Goal: Transaction & Acquisition: Purchase product/service

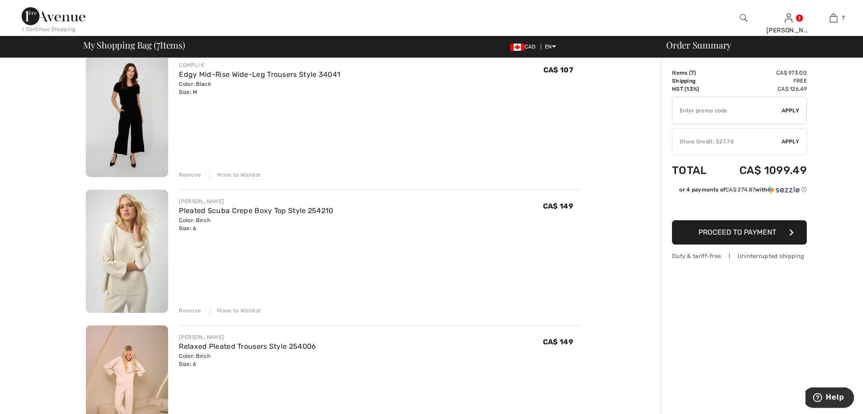
scroll to position [367, 0]
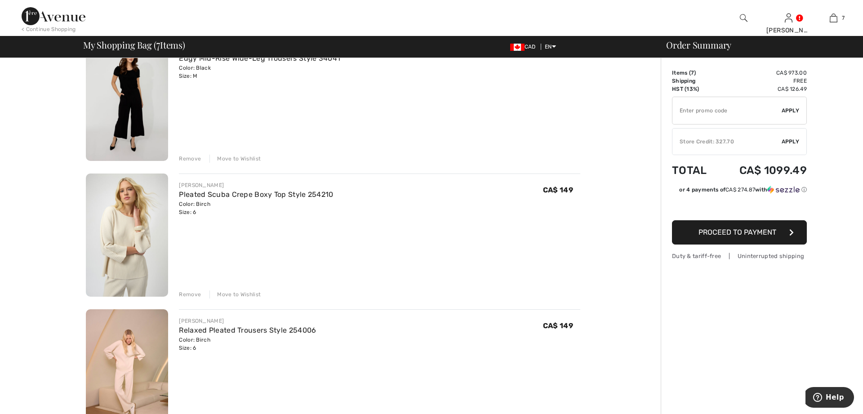
click at [245, 293] on div "Move to Wishlist" at bounding box center [234, 294] width 51 height 8
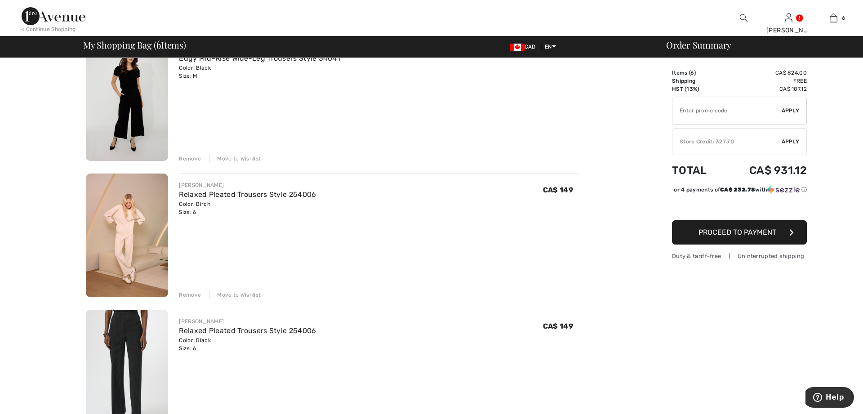
click at [245, 293] on div "Move to Wishlist" at bounding box center [234, 295] width 51 height 8
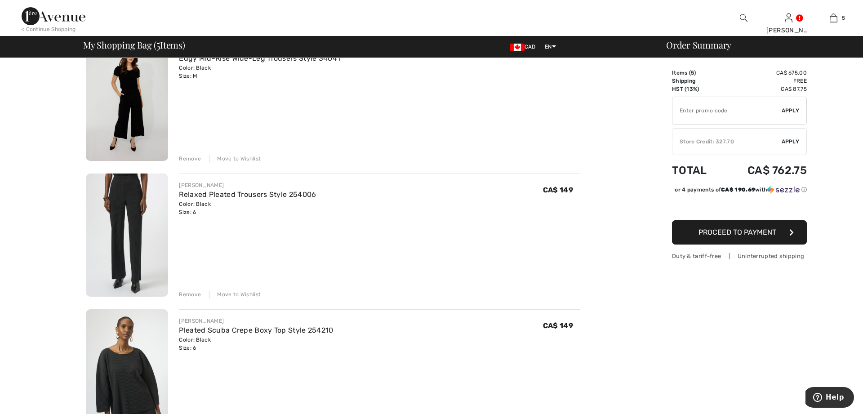
click at [245, 293] on div "Move to Wishlist" at bounding box center [234, 294] width 51 height 8
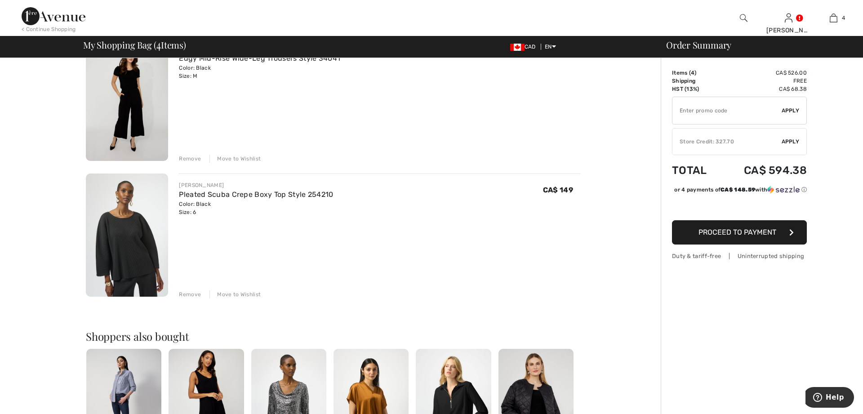
click at [245, 293] on div "Move to Wishlist" at bounding box center [234, 294] width 51 height 8
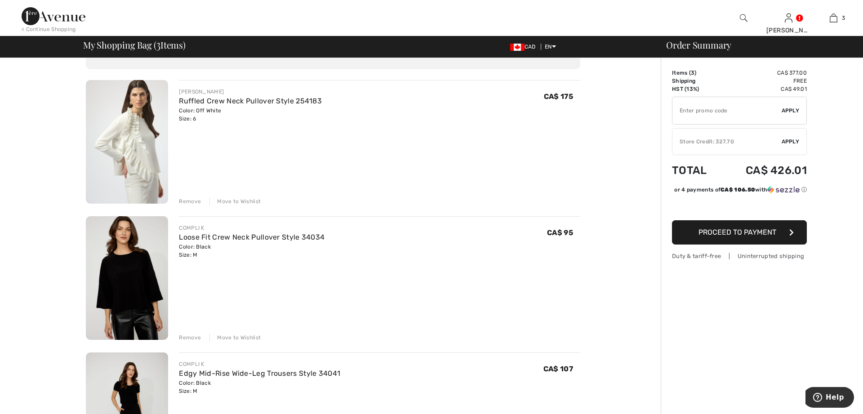
scroll to position [0, 0]
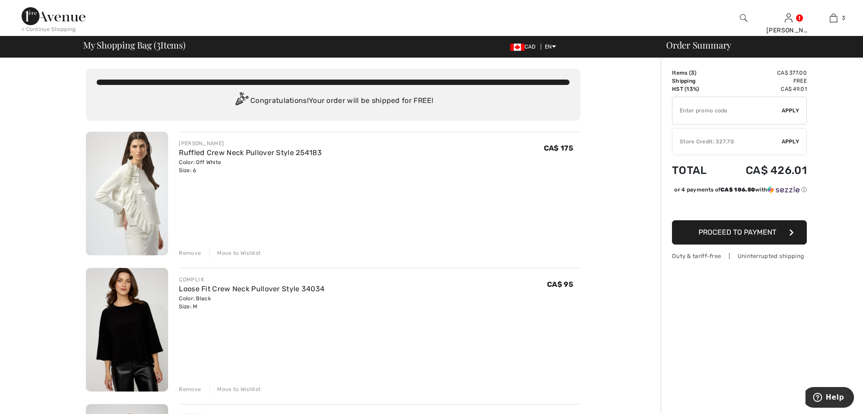
click at [785, 141] on span "Apply" at bounding box center [791, 142] width 18 height 8
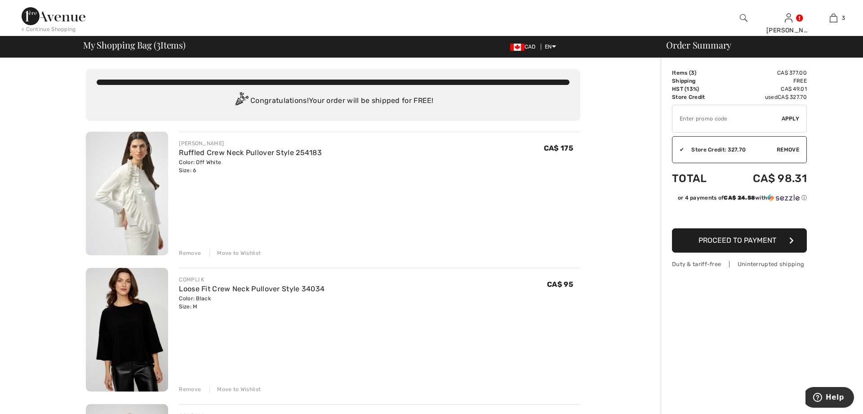
click at [745, 246] on button "Proceed to Payment" at bounding box center [739, 240] width 135 height 24
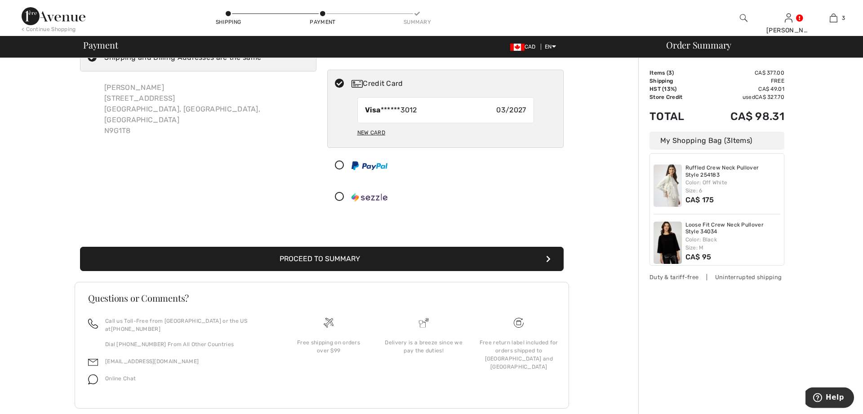
scroll to position [47, 0]
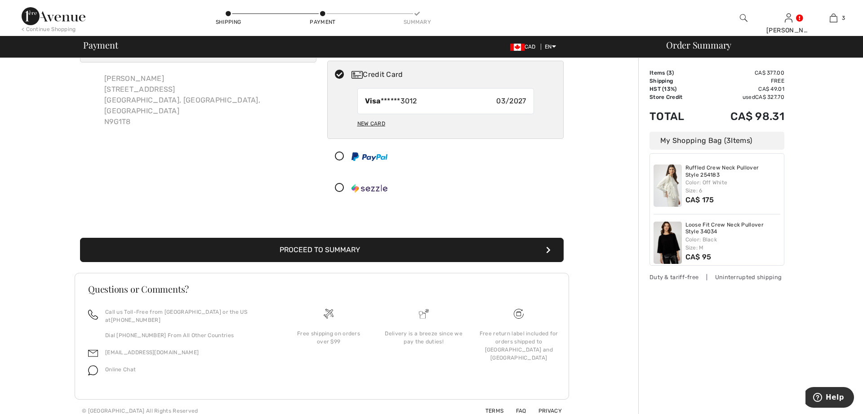
click at [291, 253] on button "Proceed to Summary" at bounding box center [322, 250] width 484 height 24
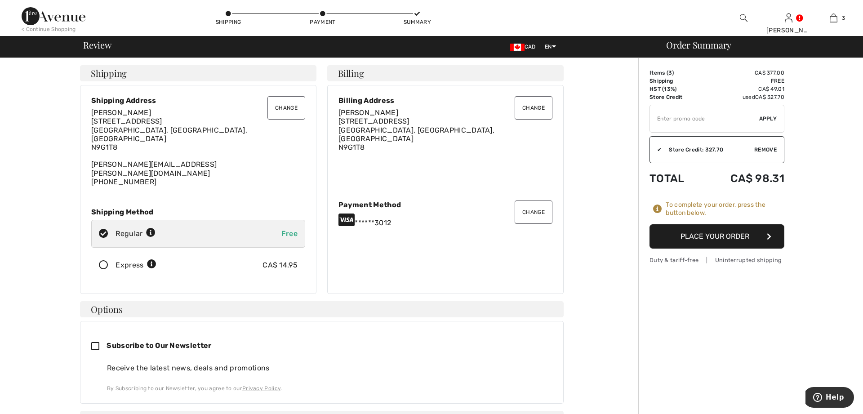
click at [727, 237] on button "Place Your Order" at bounding box center [717, 236] width 135 height 24
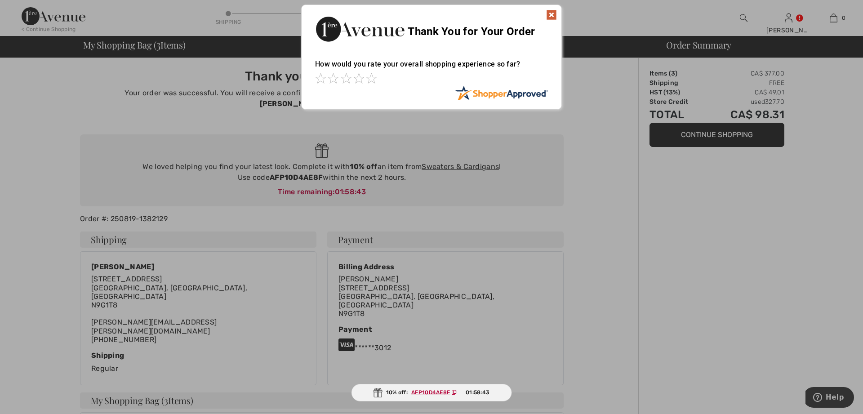
click at [550, 13] on img at bounding box center [551, 14] width 11 height 11
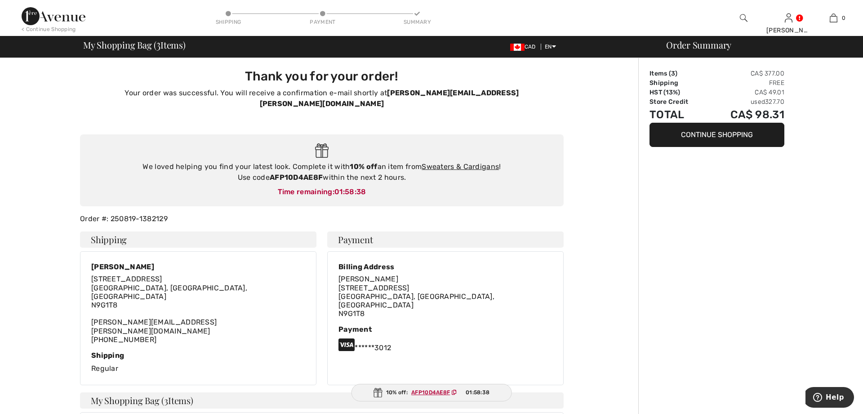
click at [703, 136] on button "Continue Shopping" at bounding box center [717, 135] width 135 height 24
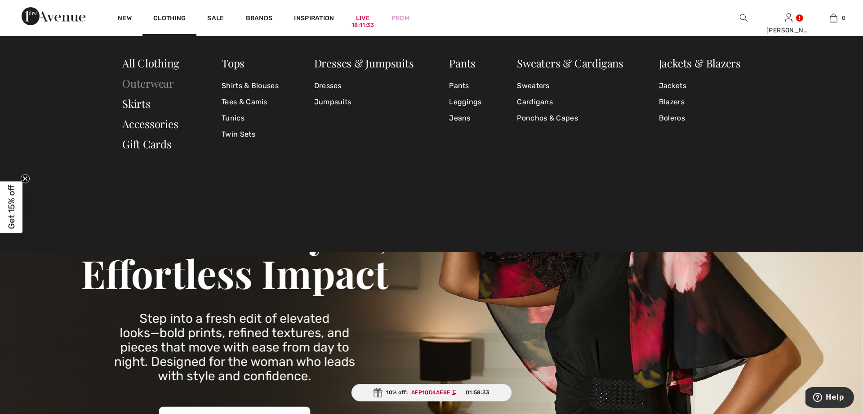
click at [170, 84] on link "Outerwear" at bounding box center [148, 83] width 52 height 14
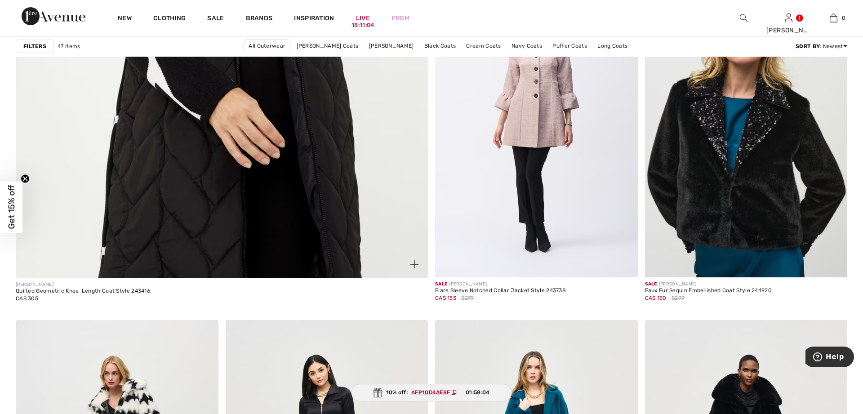
scroll to position [2980, 0]
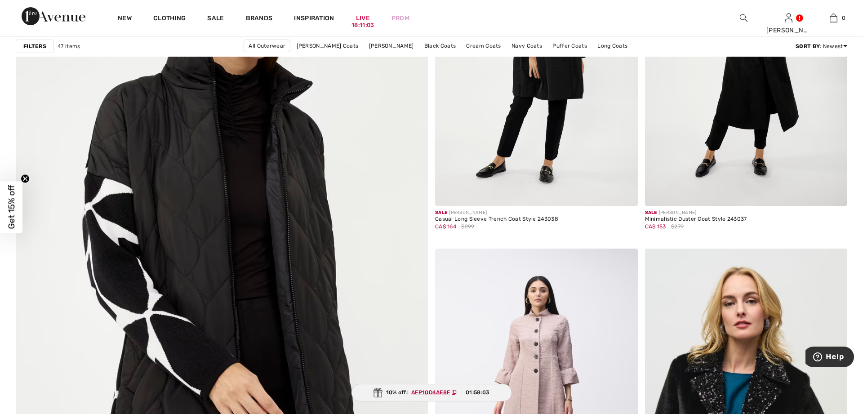
click at [203, 204] on img at bounding box center [221, 273] width 494 height 742
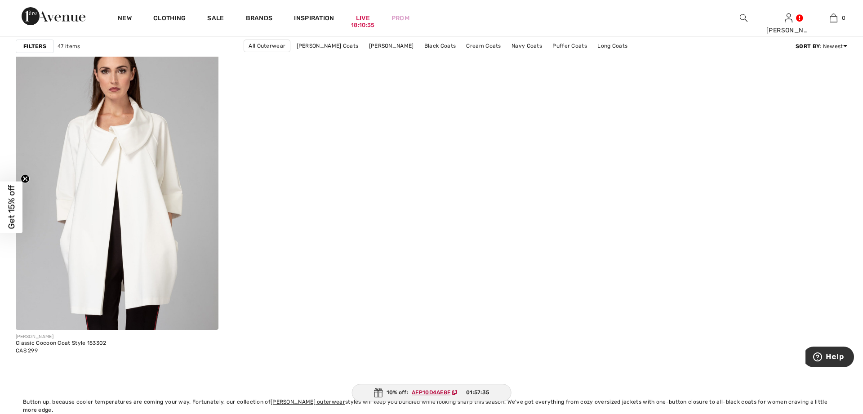
scroll to position [5135, 0]
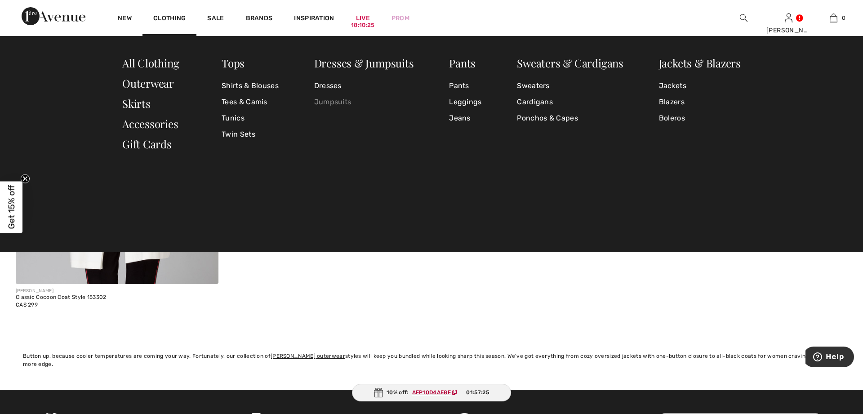
click at [336, 101] on link "Jumpsuits" at bounding box center [364, 102] width 100 height 16
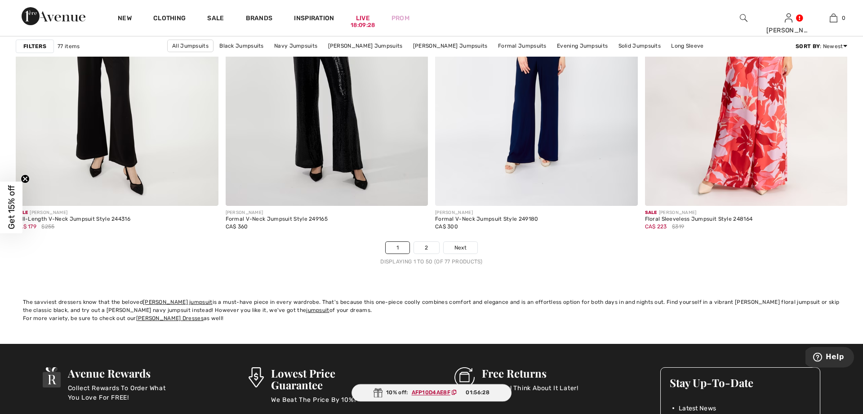
scroll to position [5273, 0]
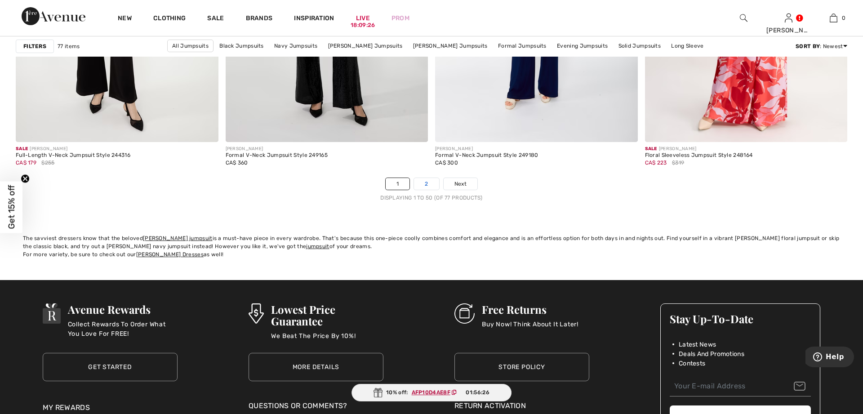
click at [421, 187] on link "2" at bounding box center [426, 184] width 25 height 12
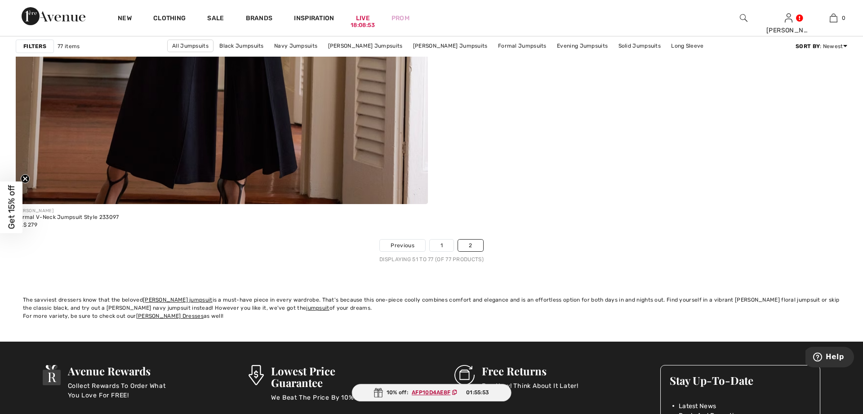
scroll to position [3301, 0]
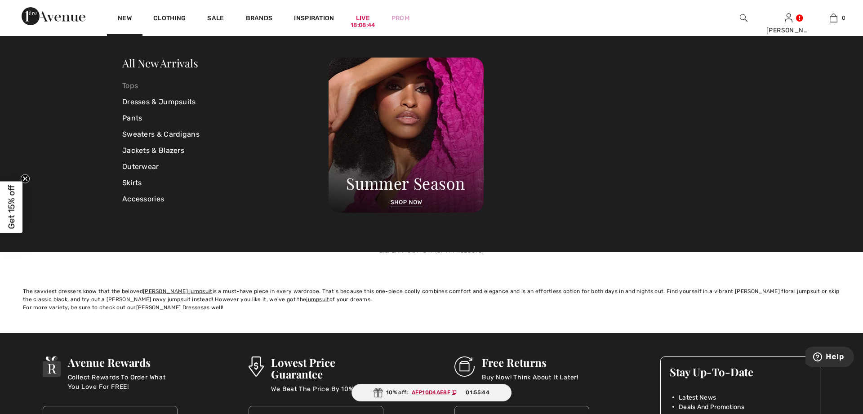
click at [134, 85] on link "Tops" at bounding box center [225, 86] width 206 height 16
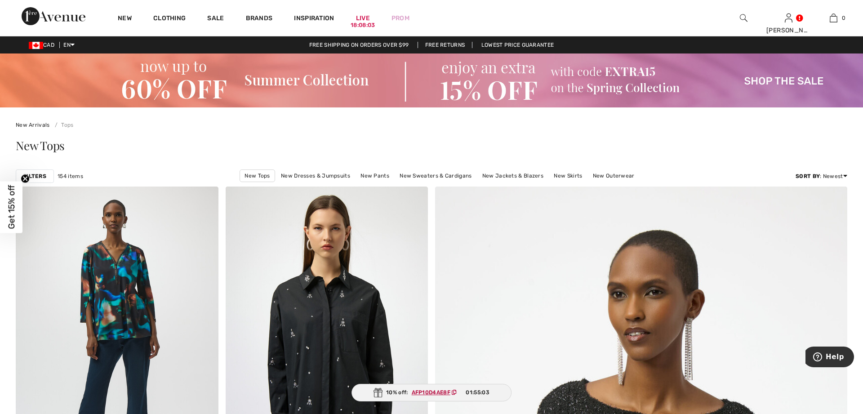
click at [768, 79] on img at bounding box center [431, 80] width 863 height 54
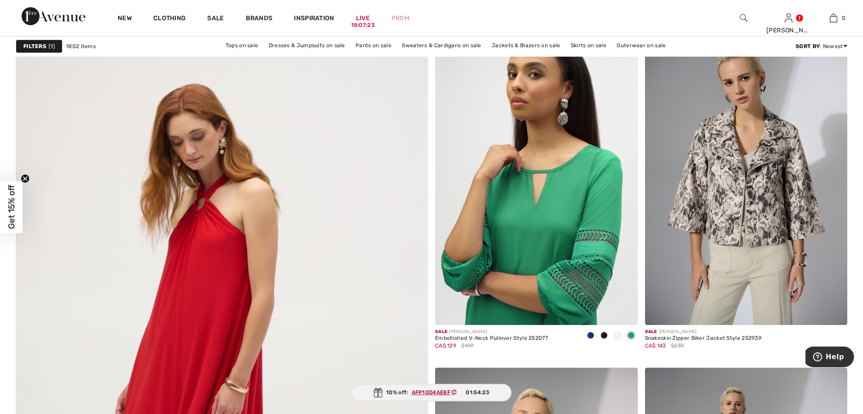
scroll to position [2889, 0]
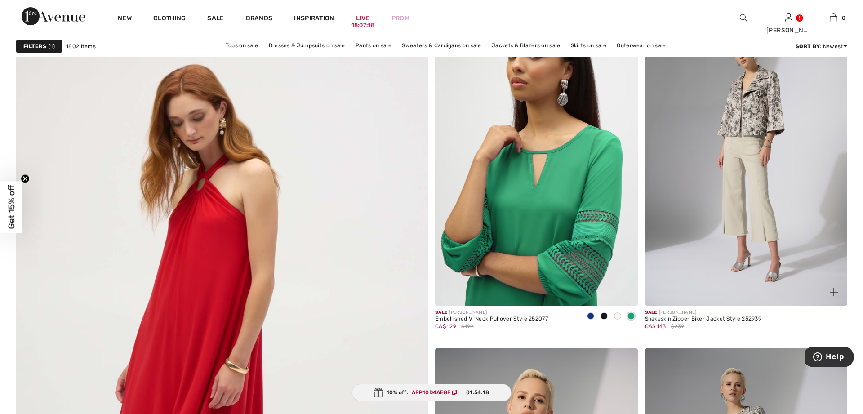
click at [721, 197] on img at bounding box center [746, 154] width 203 height 304
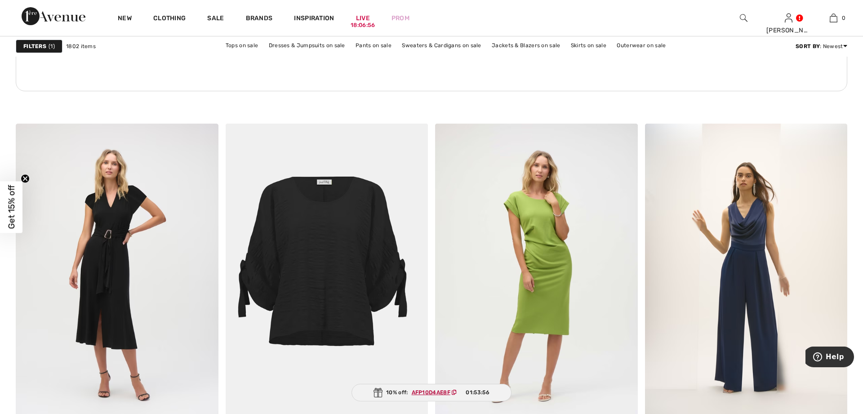
scroll to position [4310, 0]
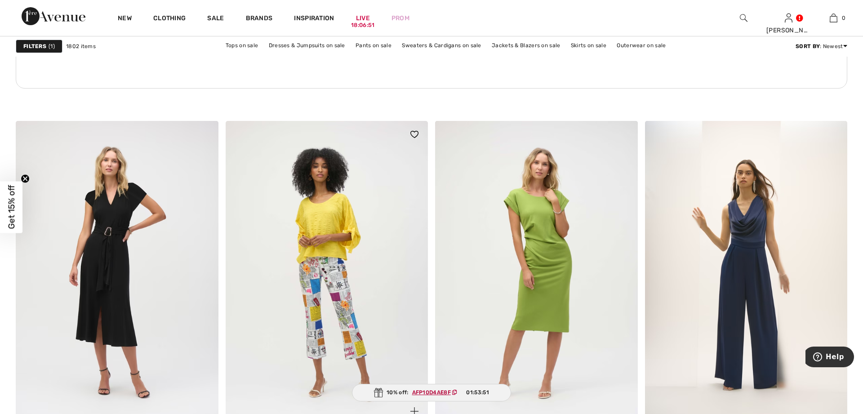
click at [314, 273] on img at bounding box center [327, 273] width 203 height 304
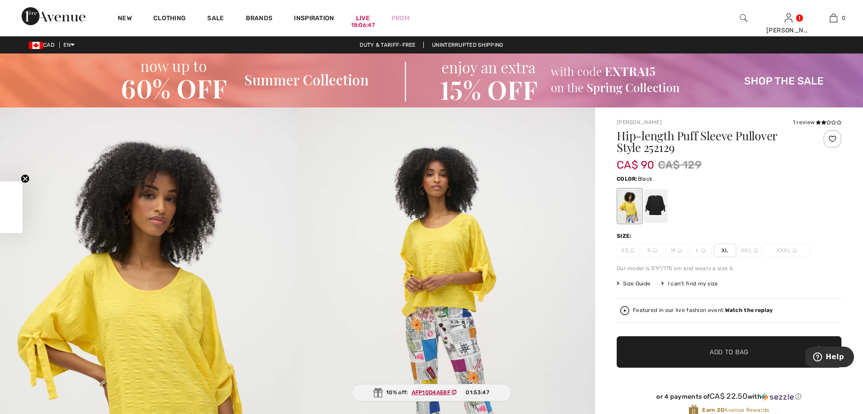
click at [654, 203] on div at bounding box center [655, 206] width 23 height 34
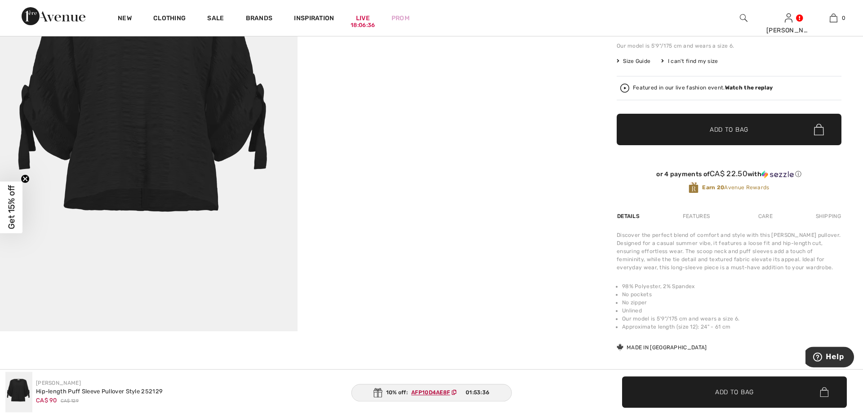
scroll to position [138, 0]
